Goal: Information Seeking & Learning: Learn about a topic

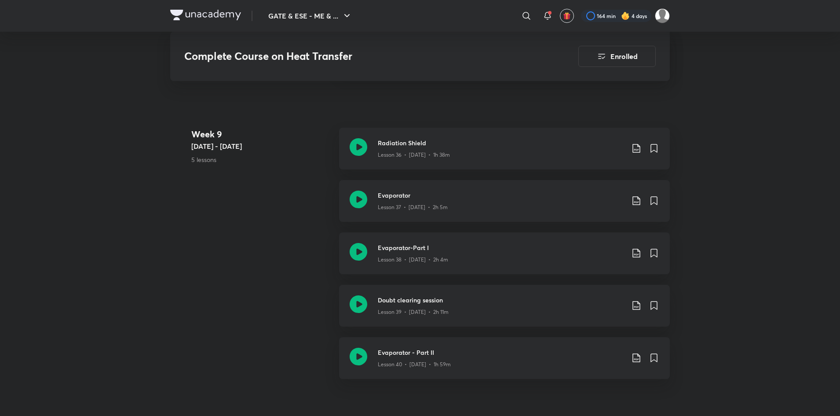
scroll to position [2689, 0]
click at [534, 250] on h3 "Evaporator-Part I" at bounding box center [501, 247] width 246 height 9
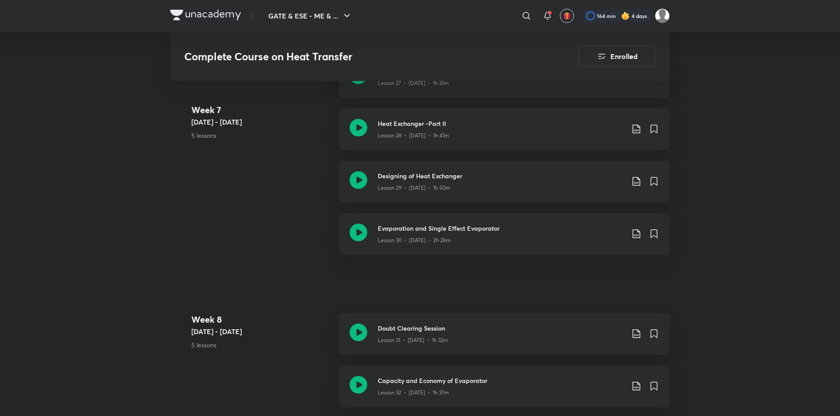
scroll to position [2127, 0]
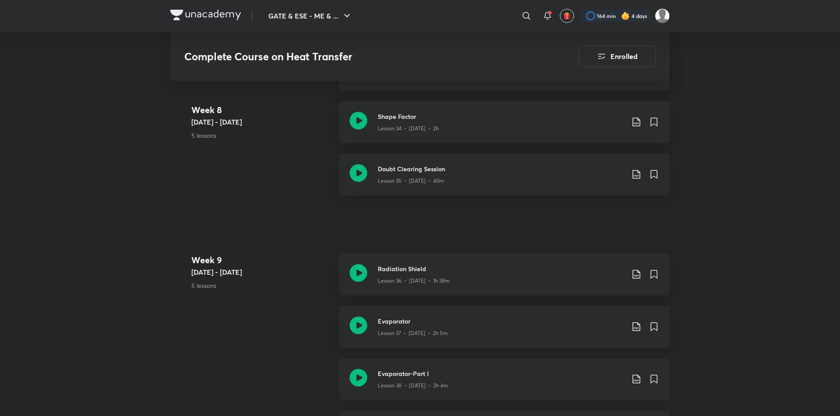
scroll to position [2564, 0]
click at [523, 372] on h3 "Evaporator-Part I" at bounding box center [501, 372] width 246 height 9
